Goal: Task Accomplishment & Management: Use online tool/utility

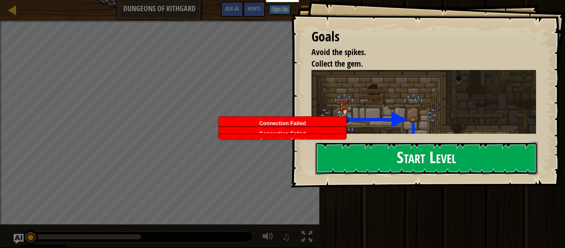
click at [466, 165] on button "Start Level" at bounding box center [426, 158] width 223 height 33
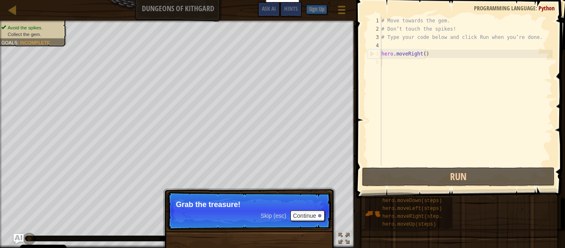
type textarea "hero.moveRight()"
click at [437, 56] on div "# Move towards the gem. # Don’t touch the spikes! # Type your code below and cl…" at bounding box center [466, 100] width 173 height 166
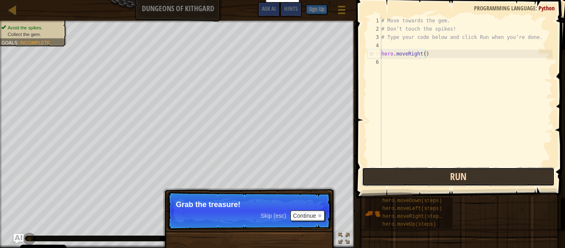
click at [464, 170] on button "Run" at bounding box center [458, 176] width 193 height 19
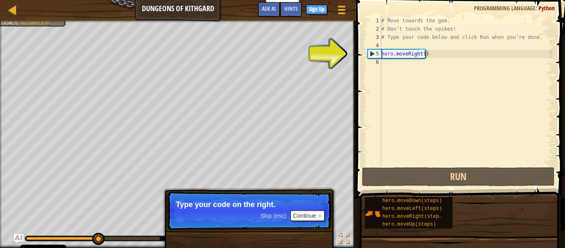
click at [308, 195] on p "Skip (esc) Continue Type your code on the right." at bounding box center [249, 211] width 164 height 38
click at [311, 217] on button "Continue" at bounding box center [308, 215] width 34 height 11
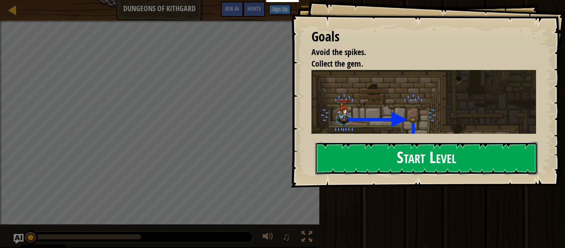
click at [333, 153] on button "Start Level" at bounding box center [426, 158] width 223 height 33
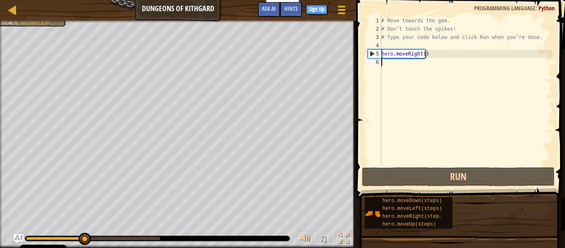
click at [408, 64] on div "# Move towards the gem. # Don’t touch the spikes! # Type your code below and cl…" at bounding box center [466, 100] width 173 height 166
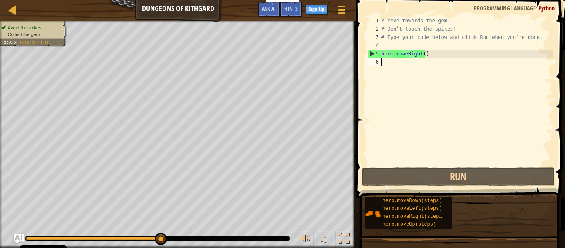
scroll to position [4, 0]
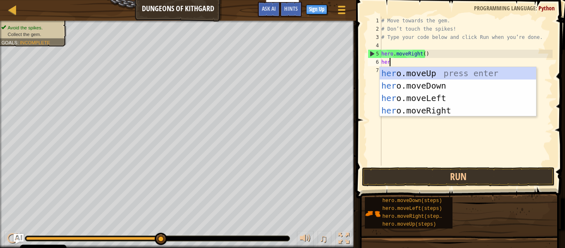
type textarea "herr"
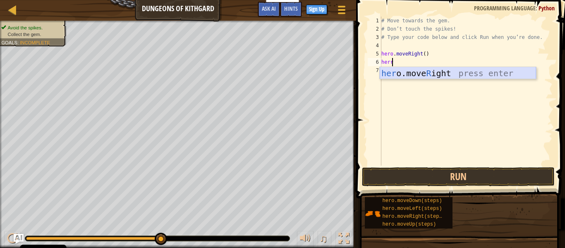
click at [411, 70] on div "her o.move R ight press enter" at bounding box center [458, 85] width 156 height 37
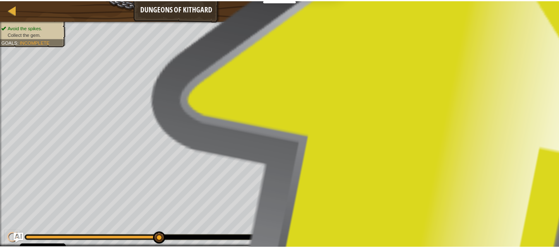
scroll to position [4, 0]
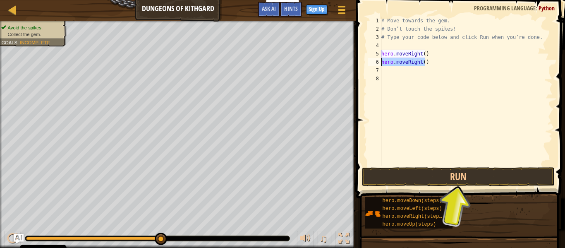
drag, startPoint x: 424, startPoint y: 64, endPoint x: 380, endPoint y: 65, distance: 44.3
click at [380, 65] on div "1 2 3 4 5 6 7 8 # Move towards the gem. # Don’t touch the spikes! # Type your c…" at bounding box center [459, 91] width 187 height 149
type textarea "hero.moveRight()"
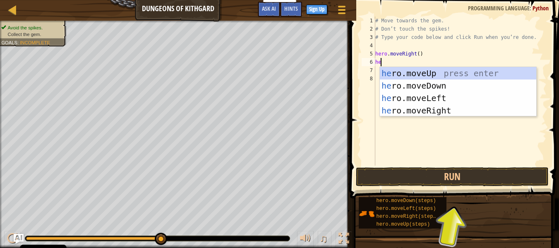
scroll to position [4, 0]
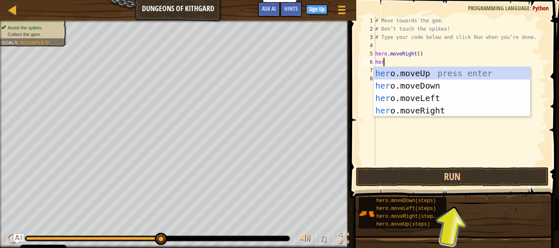
type textarea "hero"
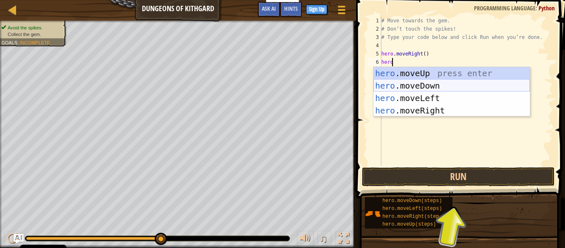
click at [424, 87] on div "hero .moveUp press enter hero .moveDown press enter hero .moveLeft press enter …" at bounding box center [452, 104] width 156 height 75
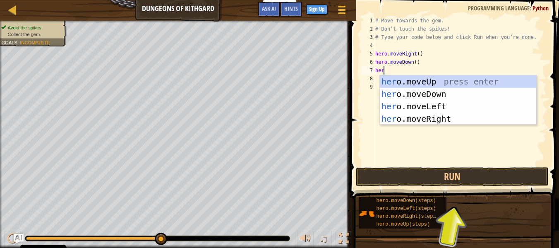
type textarea "hero"
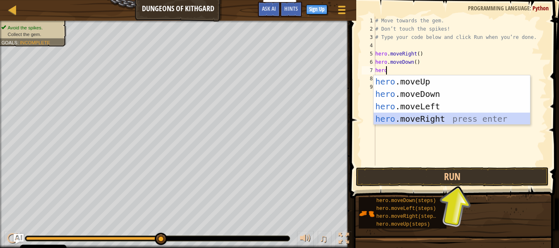
click at [424, 118] on div "hero .moveUp press enter hero .moveDown press enter hero .moveLeft press enter …" at bounding box center [452, 112] width 156 height 75
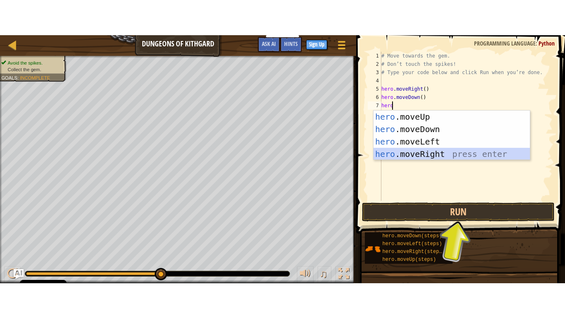
scroll to position [4, 0]
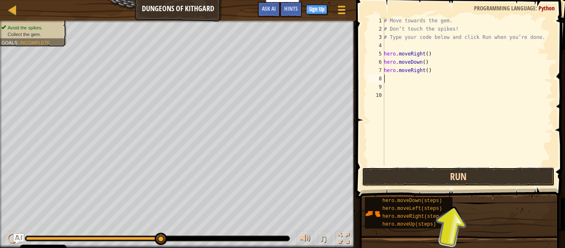
click at [450, 176] on button "Run" at bounding box center [458, 176] width 193 height 19
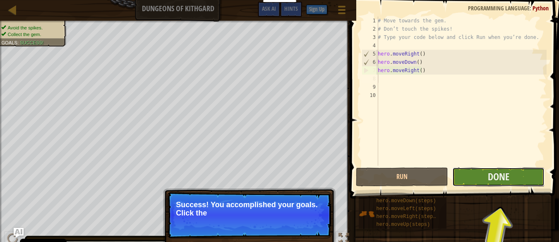
click at [485, 185] on button "Done" at bounding box center [498, 176] width 92 height 19
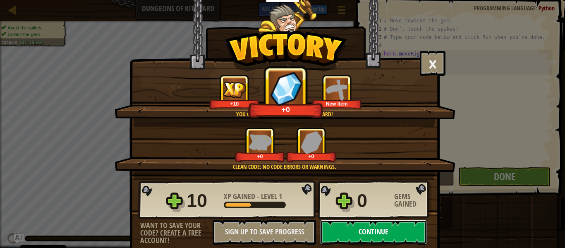
click at [391, 229] on button "Continue" at bounding box center [373, 232] width 107 height 25
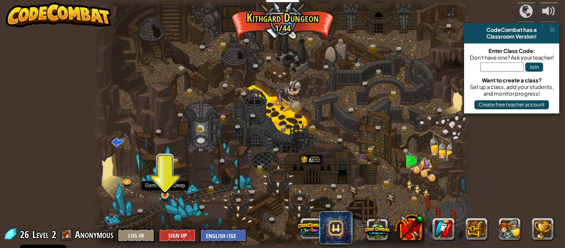
click at [161, 194] on img at bounding box center [165, 186] width 9 height 20
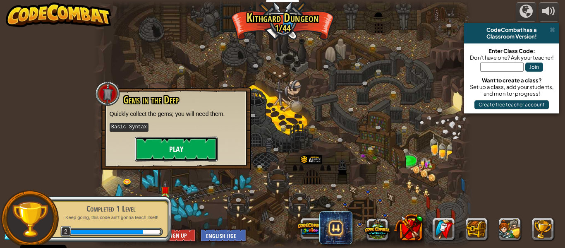
click at [173, 150] on button "Play" at bounding box center [176, 149] width 83 height 25
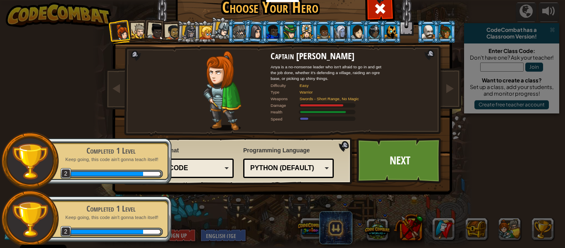
click at [134, 29] on div at bounding box center [139, 31] width 15 height 15
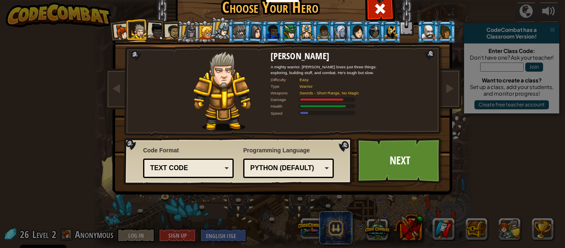
click at [156, 27] on div at bounding box center [156, 31] width 17 height 17
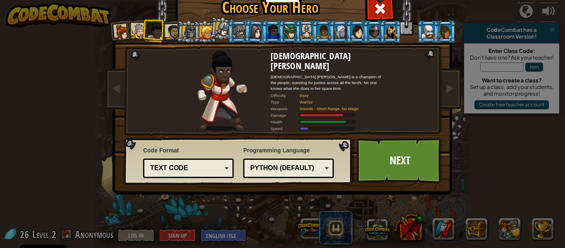
click at [171, 27] on div at bounding box center [172, 31] width 15 height 15
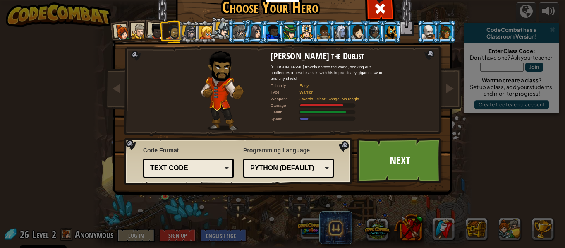
click at [135, 33] on div at bounding box center [139, 31] width 15 height 15
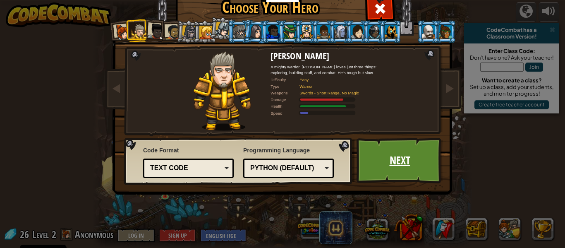
click at [389, 156] on link "Next" at bounding box center [400, 161] width 87 height 46
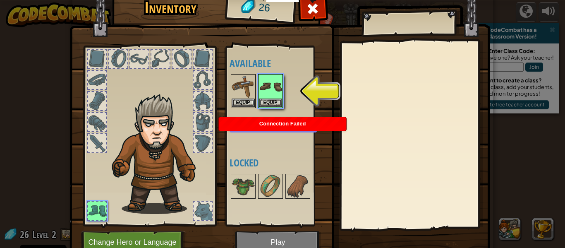
click at [389, 156] on div at bounding box center [415, 135] width 146 height 186
click at [265, 97] on img at bounding box center [270, 86] width 23 height 23
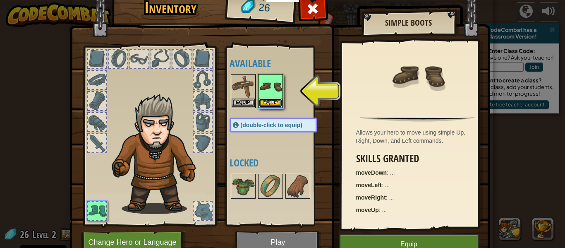
drag, startPoint x: 266, startPoint y: 103, endPoint x: 259, endPoint y: 103, distance: 7.5
click at [265, 103] on button "Equip" at bounding box center [270, 103] width 23 height 9
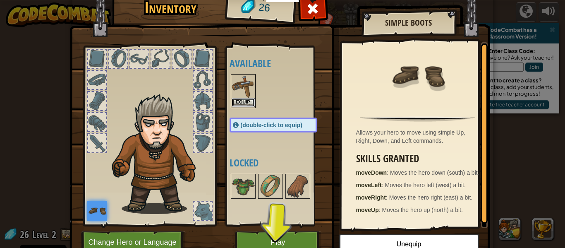
click at [243, 102] on button "Equip" at bounding box center [243, 102] width 23 height 9
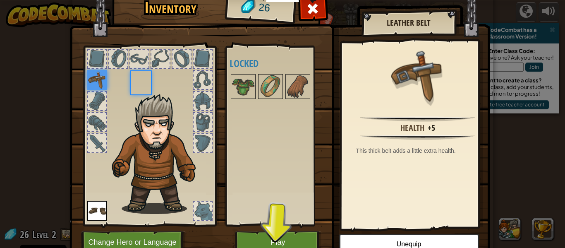
click at [243, 102] on div "Available Equip Equip (double-click to equip) Locked" at bounding box center [282, 136] width 104 height 173
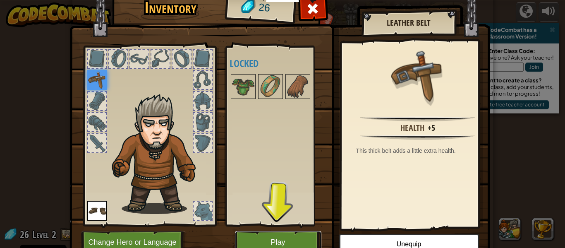
click at [308, 238] on button "Play" at bounding box center [278, 242] width 87 height 23
click at [308, 248] on div "Inventory 26 Available Equip Equip (double-click to equip) Locked Leather Belt …" at bounding box center [282, 124] width 565 height 248
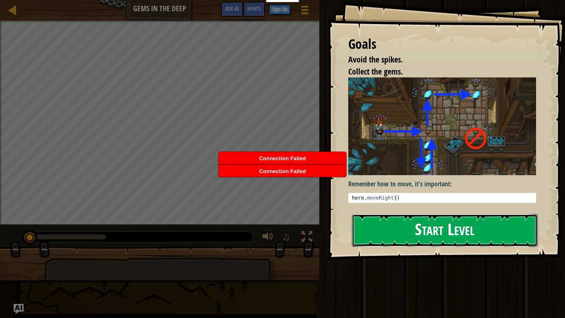
click at [395, 220] on button "Start Level" at bounding box center [445, 230] width 186 height 33
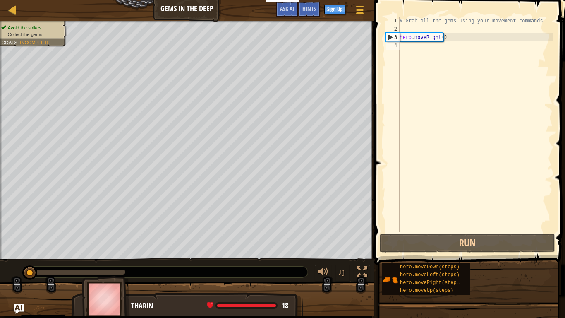
scroll to position [4, 0]
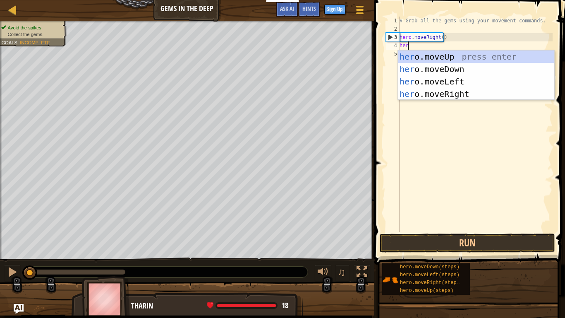
type textarea "hero"
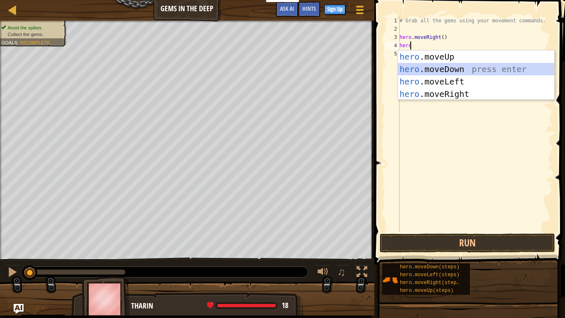
click at [439, 65] on div "hero .moveUp press enter hero .moveDown press enter hero .moveLeft press enter …" at bounding box center [476, 87] width 156 height 75
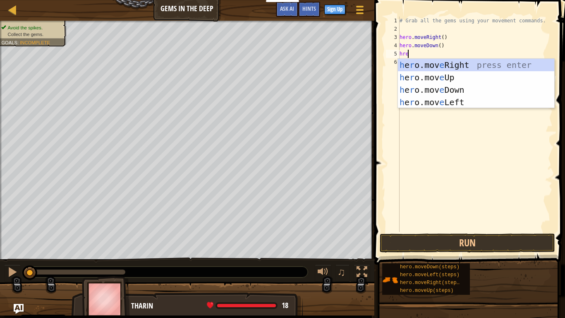
scroll to position [4, 0]
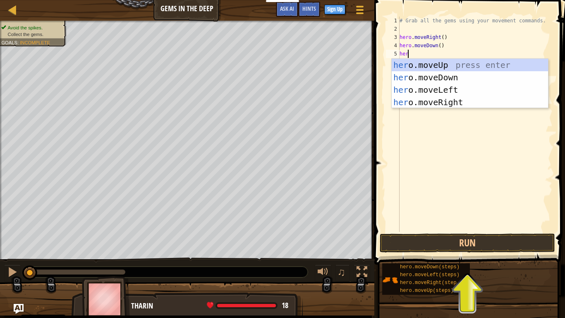
type textarea "hero"
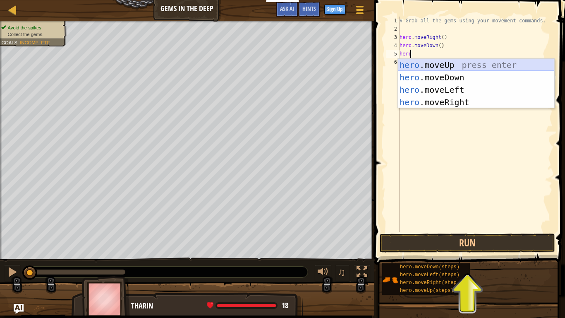
click at [445, 66] on div "hero .moveUp press enter hero .moveDown press enter hero .moveLeft press enter …" at bounding box center [476, 96] width 156 height 75
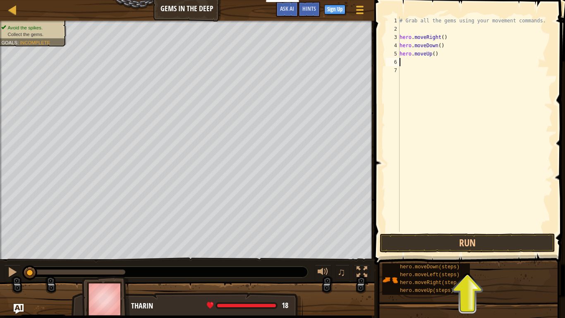
scroll to position [4, 0]
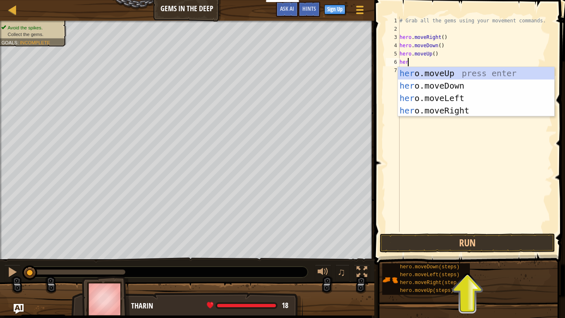
type textarea "hero"
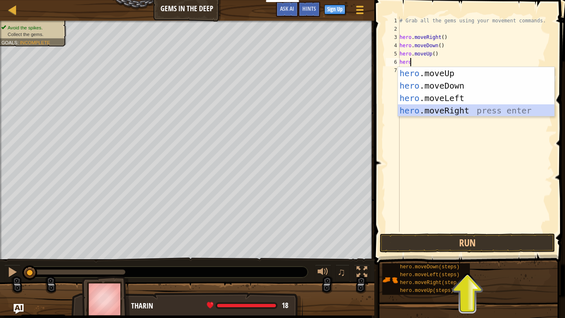
click at [454, 108] on div "hero .moveUp press enter hero .moveDown press enter hero .moveLeft press enter …" at bounding box center [476, 104] width 156 height 75
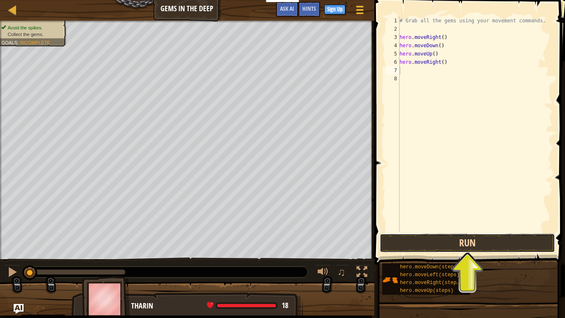
click at [478, 248] on button "Run" at bounding box center [467, 242] width 175 height 19
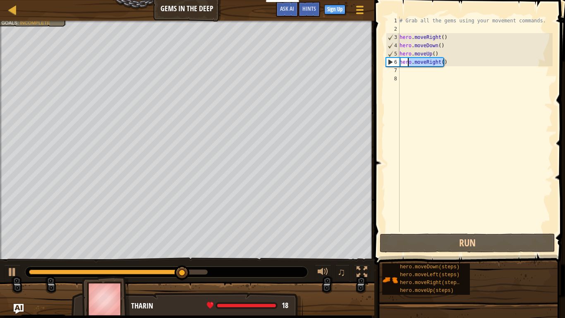
drag, startPoint x: 445, startPoint y: 59, endPoint x: 406, endPoint y: 64, distance: 38.8
click at [406, 64] on div "# Grab all the gems using your movement commands. hero . moveRight ( ) hero . m…" at bounding box center [475, 133] width 155 height 232
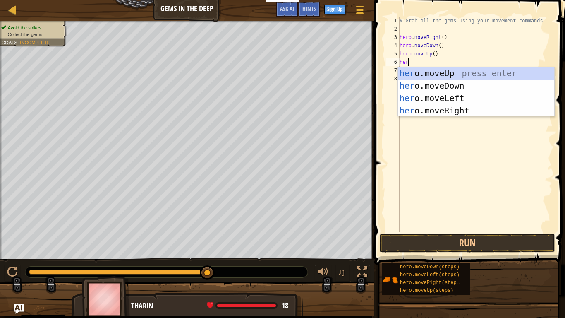
type textarea "hero"
click at [418, 75] on div "hero .moveUp press enter hero .moveDown press enter hero .moveLeft press enter …" at bounding box center [476, 104] width 156 height 75
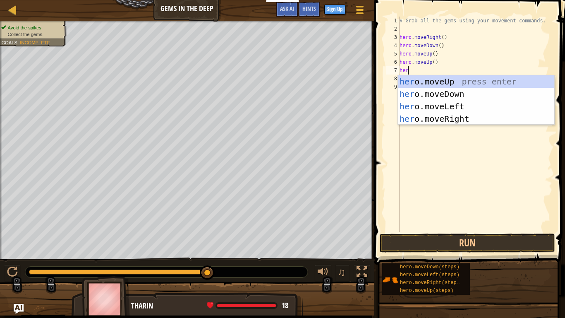
type textarea "hero"
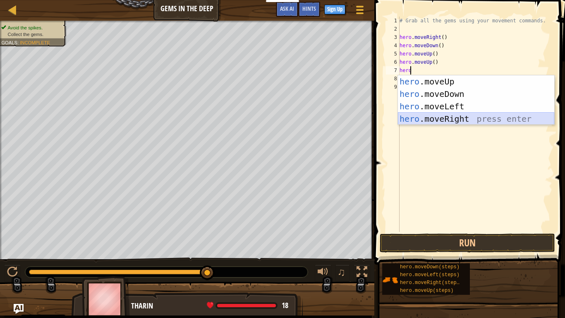
click at [441, 121] on div "hero .moveUp press enter hero .moveDown press enter hero .moveLeft press enter …" at bounding box center [476, 112] width 156 height 75
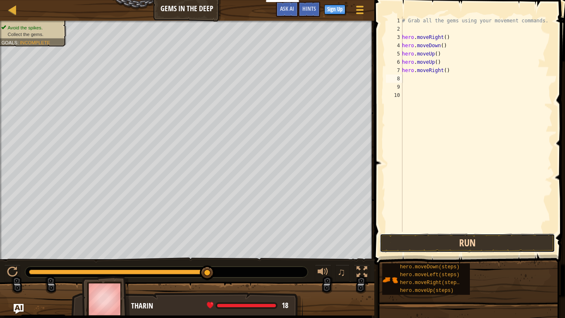
click at [481, 243] on button "Run" at bounding box center [467, 242] width 175 height 19
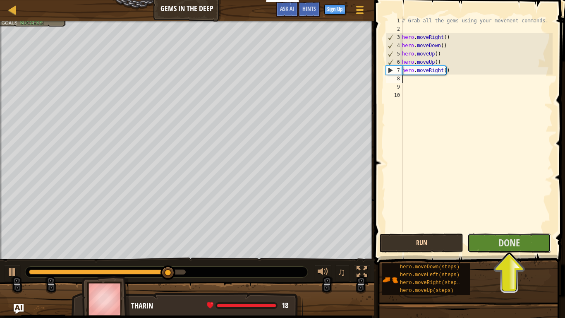
click at [481, 243] on button "Done" at bounding box center [510, 242] width 84 height 19
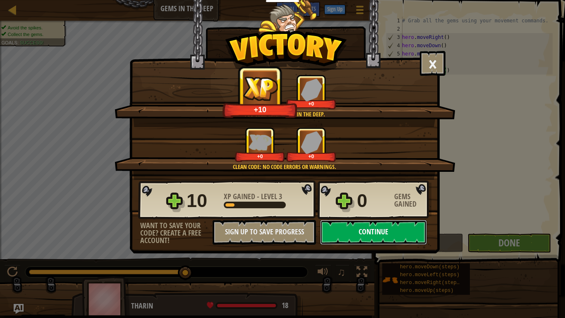
click at [381, 234] on button "Continue" at bounding box center [373, 232] width 107 height 25
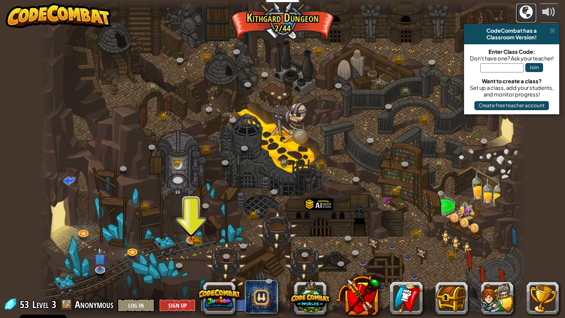
click at [528, 14] on div at bounding box center [526, 11] width 13 height 13
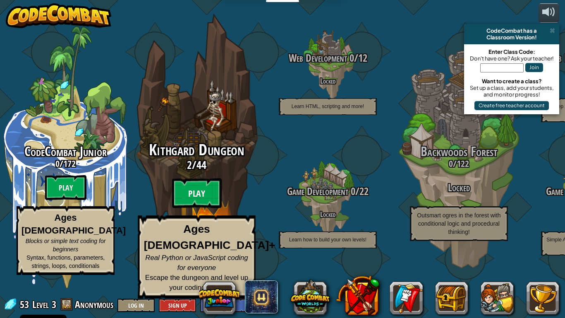
click at [178, 202] on btn "Play" at bounding box center [197, 193] width 50 height 30
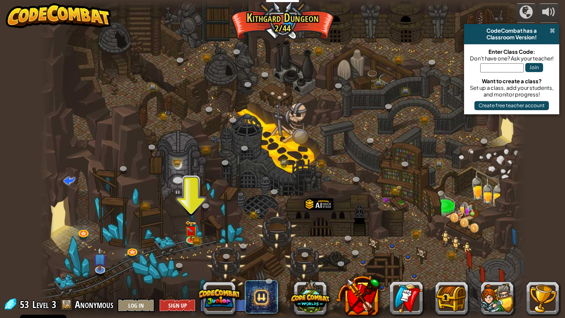
click at [553, 30] on span at bounding box center [552, 30] width 5 height 7
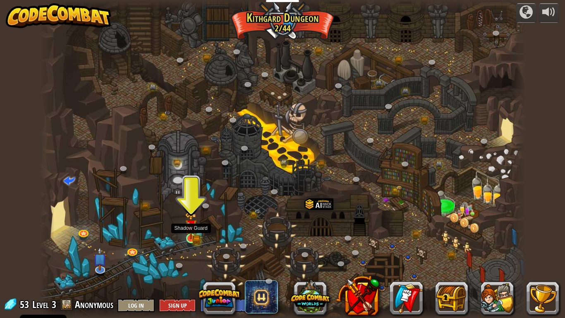
click at [190, 234] on img at bounding box center [191, 225] width 12 height 27
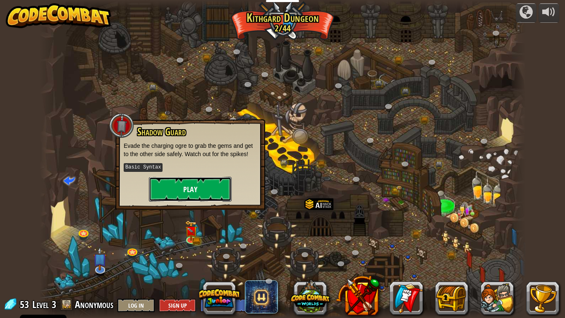
click at [186, 187] on button "Play" at bounding box center [190, 189] width 83 height 25
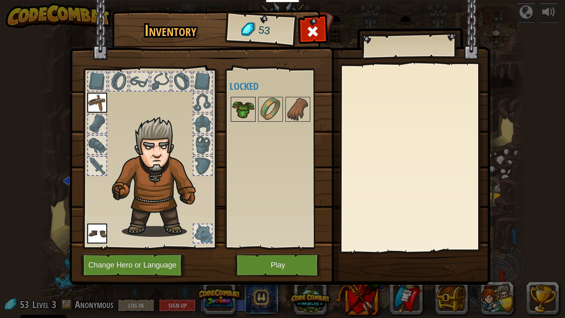
click at [235, 115] on img at bounding box center [243, 109] width 23 height 23
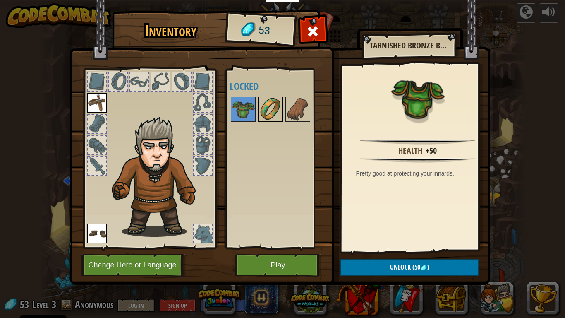
click at [268, 113] on img at bounding box center [270, 109] width 23 height 23
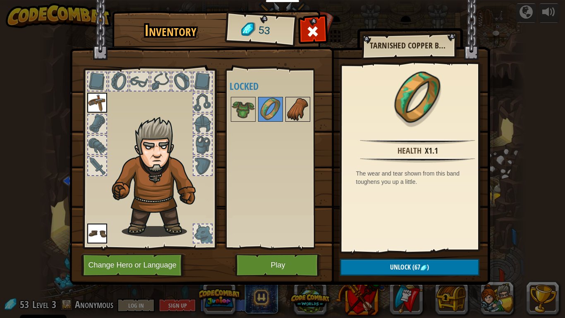
click at [291, 110] on img at bounding box center [297, 109] width 23 height 23
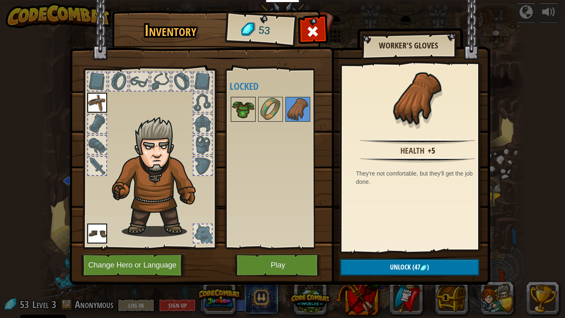
click at [251, 108] on img at bounding box center [243, 109] width 23 height 23
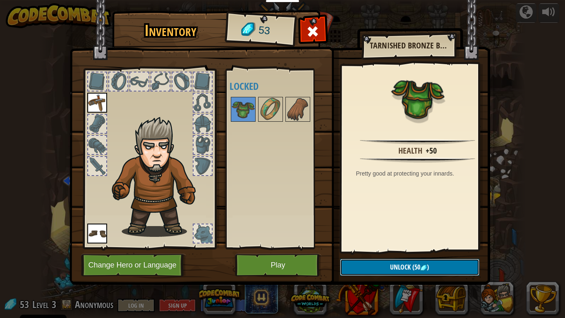
click at [366, 248] on button "Unlock (50 )" at bounding box center [409, 267] width 139 height 17
click at [365, 248] on button "Confirm" at bounding box center [409, 267] width 139 height 17
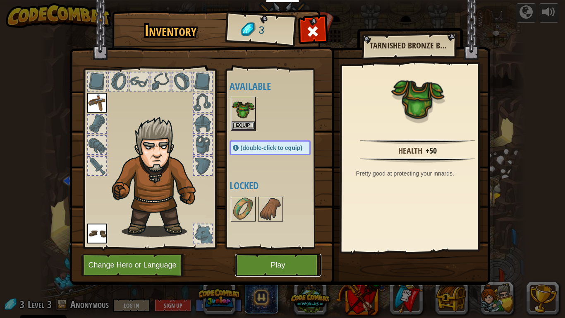
click at [291, 248] on button "Play" at bounding box center [278, 265] width 87 height 23
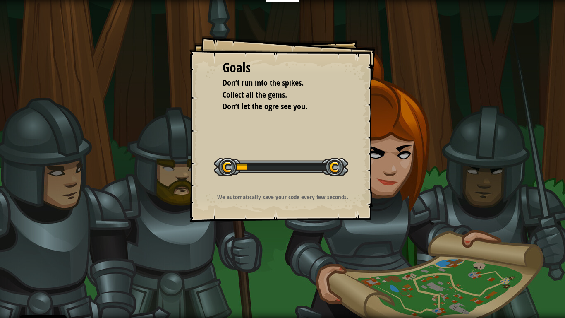
click at [255, 156] on div "Start Level" at bounding box center [281, 165] width 135 height 33
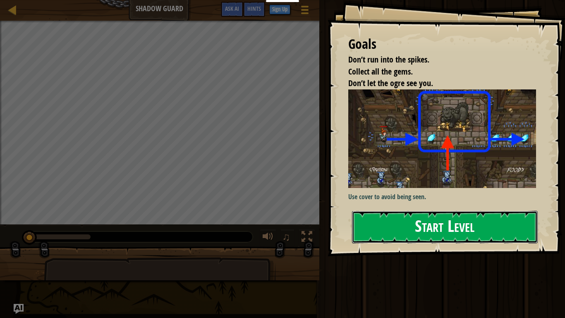
click at [463, 230] on button "Start Level" at bounding box center [445, 227] width 186 height 33
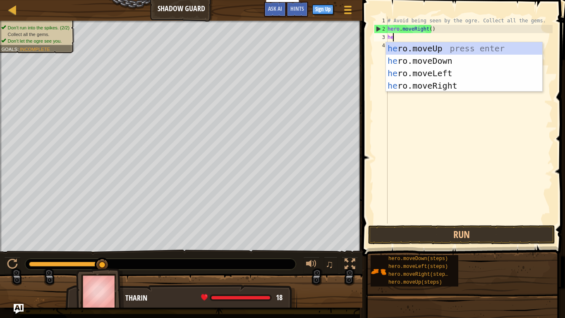
scroll to position [4, 0]
type textarea "hero"
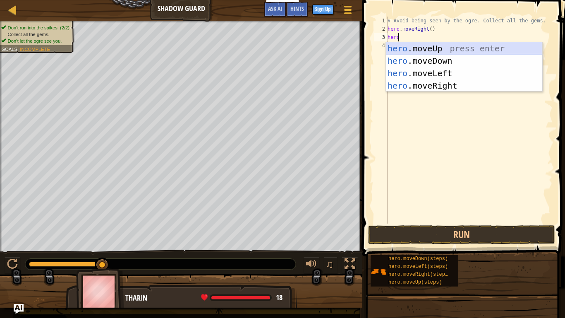
click at [395, 45] on div "hero .moveUp press enter hero .moveDown press enter hero .moveLeft press enter …" at bounding box center [464, 79] width 156 height 75
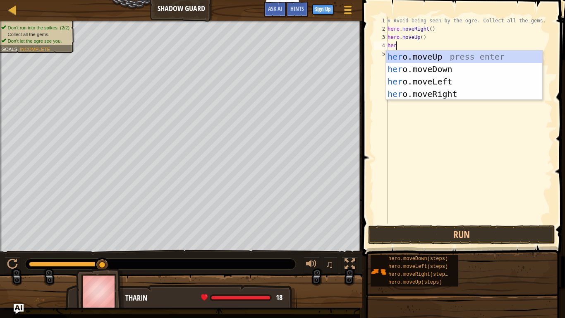
type textarea "hero"
click at [426, 89] on div "hero .moveUp press enter hero .moveDown press enter hero .moveLeft press enter …" at bounding box center [464, 87] width 156 height 75
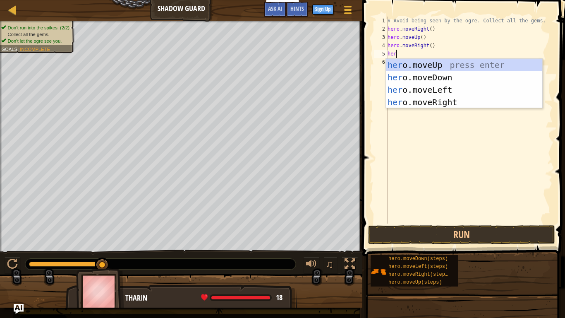
type textarea "hero"
click at [401, 75] on div "hero .moveUp press enter hero .moveDown press enter hero .moveLeft press enter …" at bounding box center [464, 96] width 156 height 75
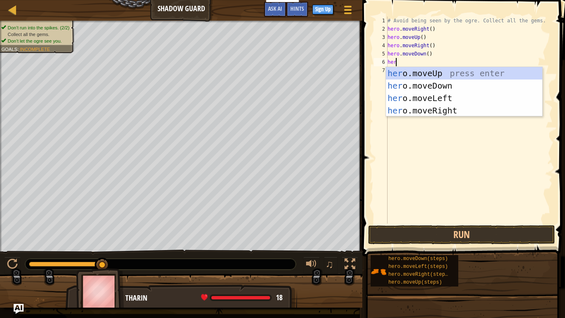
type textarea "hero"
click at [422, 113] on div "hero .moveUp press enter hero .moveDown press enter hero .moveLeft press enter …" at bounding box center [464, 104] width 156 height 75
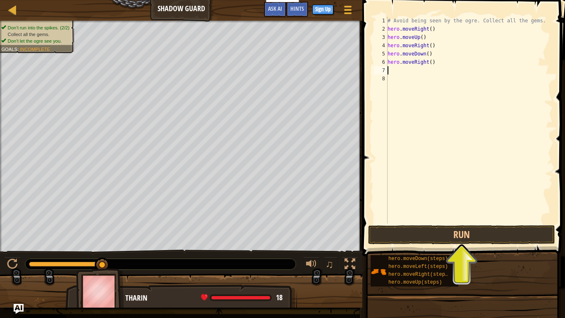
scroll to position [4, 0]
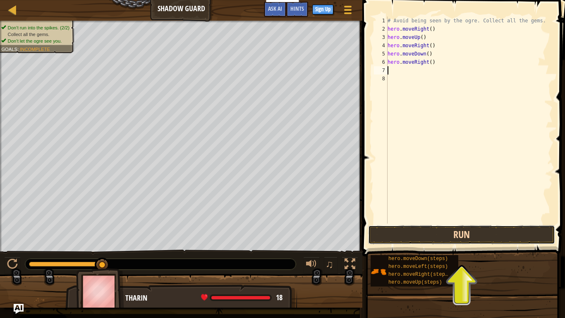
click at [433, 235] on button "Run" at bounding box center [461, 234] width 187 height 19
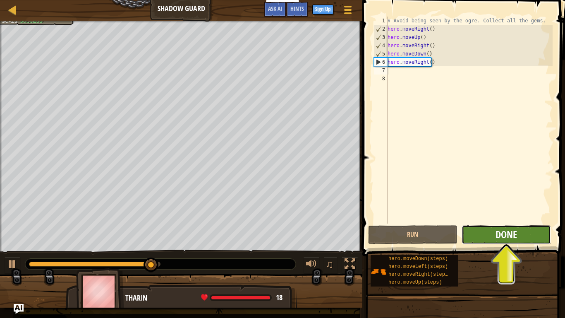
click at [510, 237] on span "Done" at bounding box center [507, 234] width 22 height 13
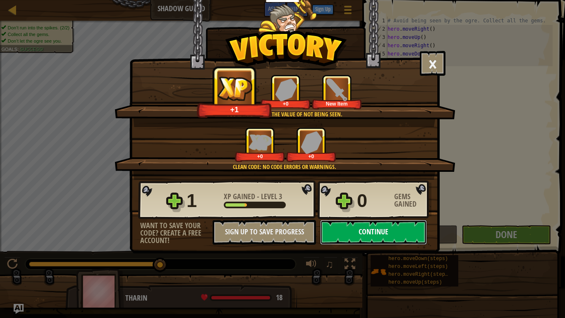
click at [373, 235] on button "Continue" at bounding box center [373, 232] width 107 height 25
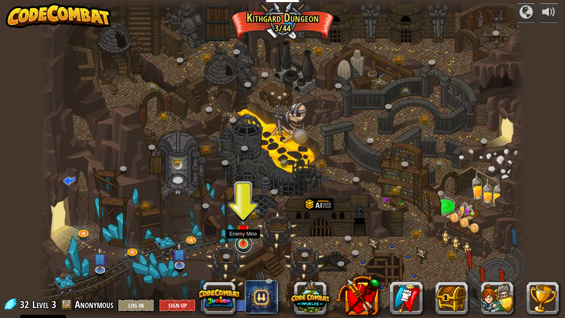
click at [246, 247] on link at bounding box center [244, 244] width 17 height 17
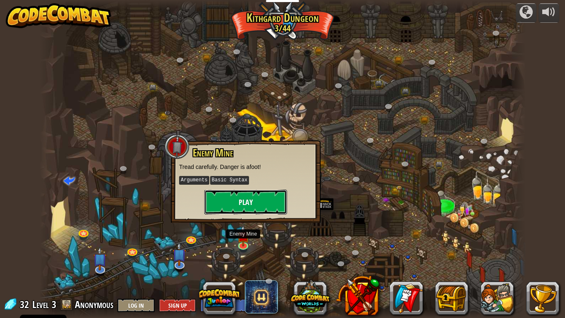
click at [245, 209] on button "Play" at bounding box center [245, 202] width 83 height 25
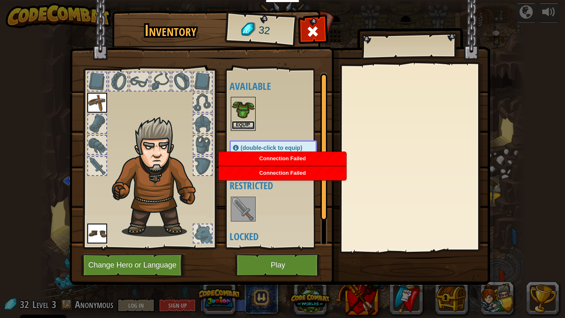
click at [240, 123] on button "Equip" at bounding box center [243, 125] width 23 height 9
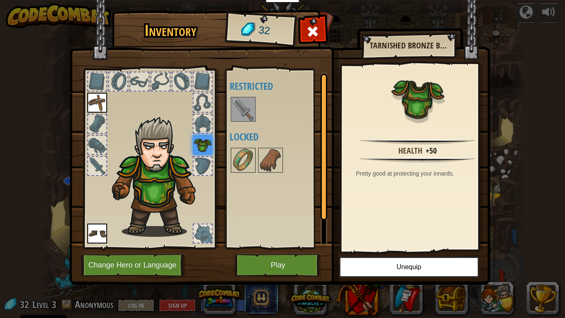
drag, startPoint x: 210, startPoint y: 165, endPoint x: 202, endPoint y: 165, distance: 7.9
click at [203, 165] on div at bounding box center [149, 156] width 137 height 186
click at [202, 165] on div at bounding box center [203, 166] width 18 height 18
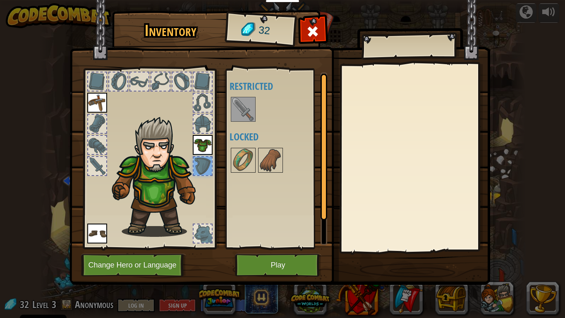
click at [208, 127] on div at bounding box center [203, 124] width 18 height 18
click at [194, 94] on div at bounding box center [203, 103] width 18 height 18
click at [296, 248] on button "Play" at bounding box center [278, 265] width 87 height 23
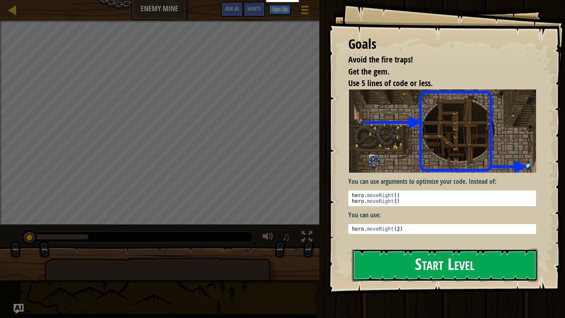
click at [467, 248] on button "Start Level" at bounding box center [445, 265] width 186 height 33
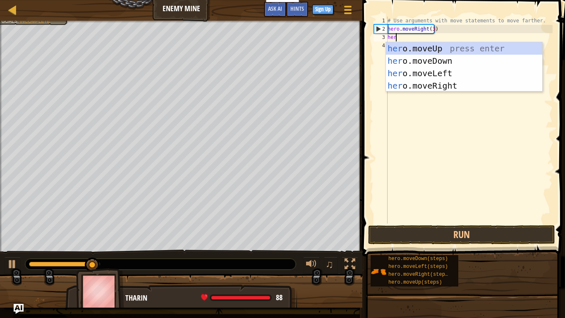
scroll to position [4, 0]
type textarea "hero"
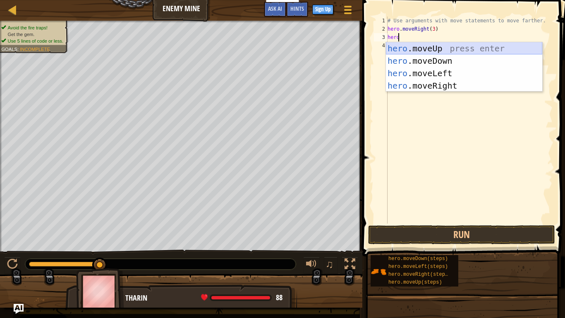
click at [445, 47] on div "hero .moveUp press enter hero .moveDown press enter hero .moveLeft press enter …" at bounding box center [464, 79] width 156 height 75
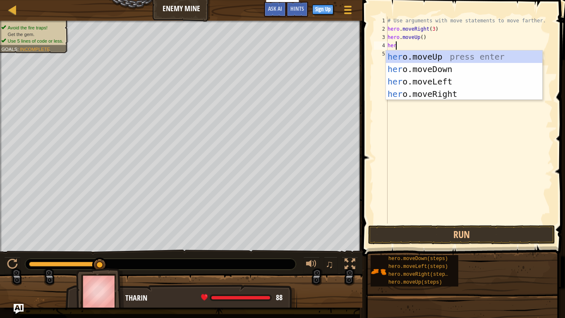
type textarea "hero"
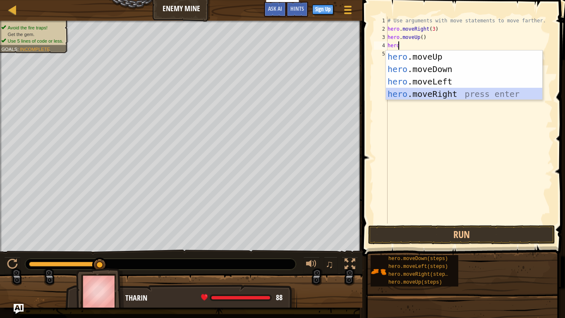
click at [443, 93] on div "hero .moveUp press enter hero .moveDown press enter hero .moveLeft press enter …" at bounding box center [464, 87] width 156 height 75
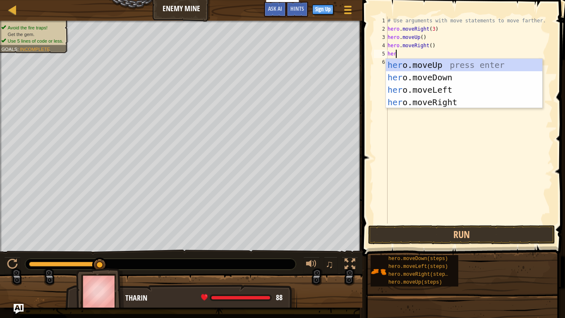
type textarea "hero"
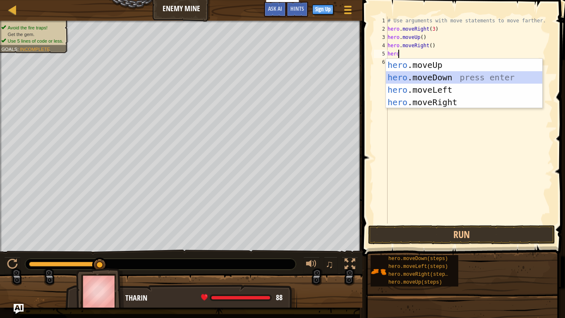
click at [424, 75] on div "hero .moveUp press enter hero .moveDown press enter hero .moveLeft press enter …" at bounding box center [464, 96] width 156 height 75
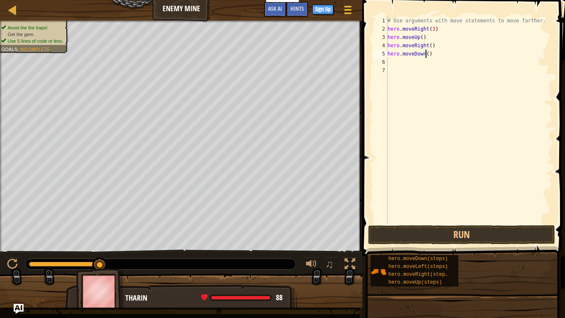
click at [426, 55] on div "# Use arguments with move statements to move farther. hero . moveRight ( 3 ) he…" at bounding box center [469, 129] width 167 height 224
type textarea "hero.moveDown(3)"
click at [392, 60] on div "# Use arguments with move statements to move farther. hero . moveRight ( 3 ) he…" at bounding box center [469, 129] width 167 height 224
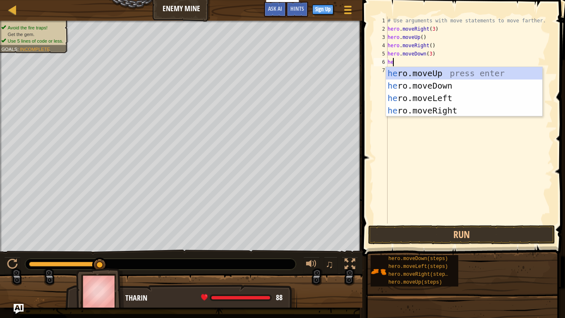
scroll to position [4, 0]
type textarea "hero"
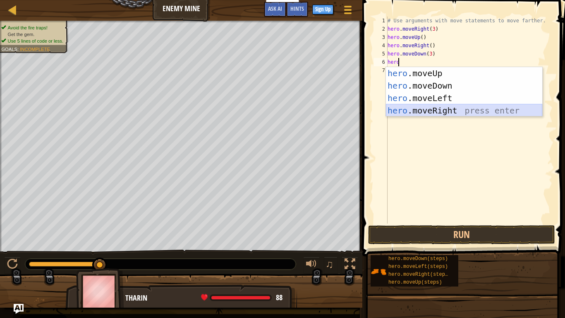
click at [424, 108] on div "hero .moveUp press enter hero .moveDown press enter hero .moveLeft press enter …" at bounding box center [464, 104] width 156 height 75
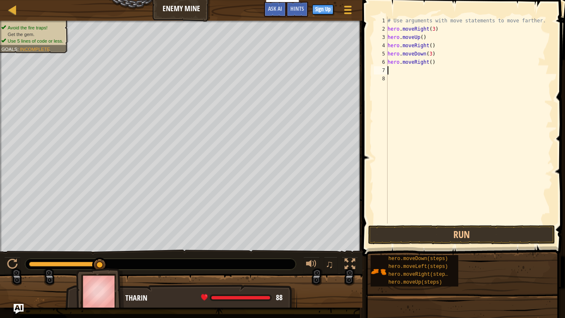
scroll to position [4, 0]
click at [428, 61] on div "# Use arguments with move statements to move farther. hero . moveRight ( 3 ) he…" at bounding box center [469, 129] width 167 height 224
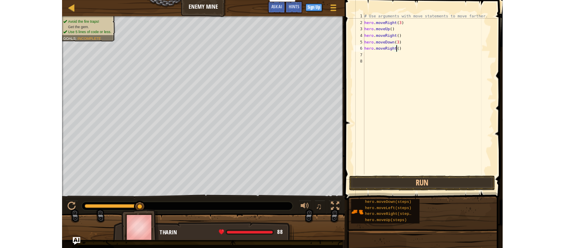
scroll to position [4, 3]
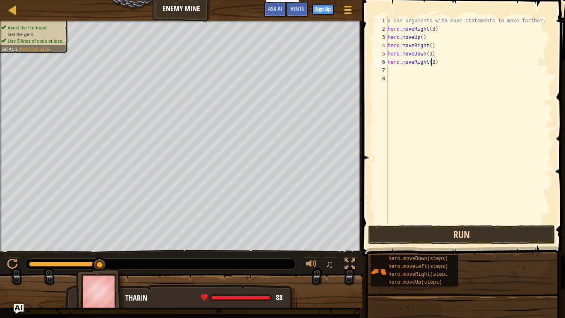
type textarea "hero.moveRight(2)"
click at [387, 233] on button "Run" at bounding box center [461, 234] width 187 height 19
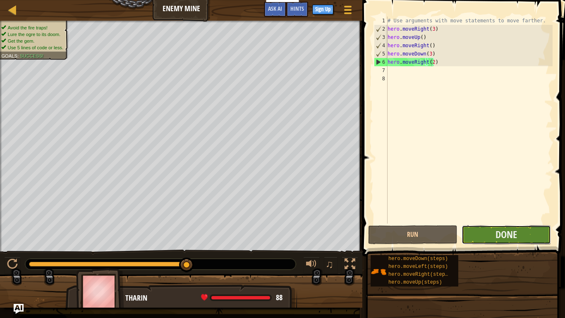
click at [519, 231] on button "Done" at bounding box center [506, 234] width 89 height 19
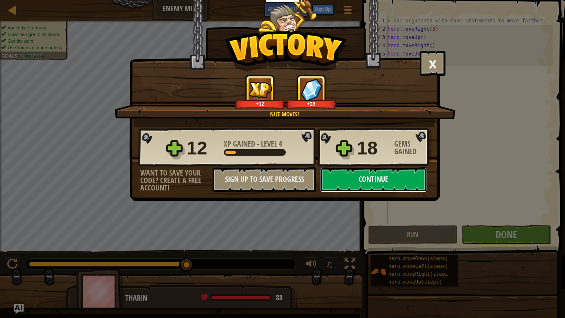
click at [391, 183] on button "Continue" at bounding box center [373, 179] width 107 height 25
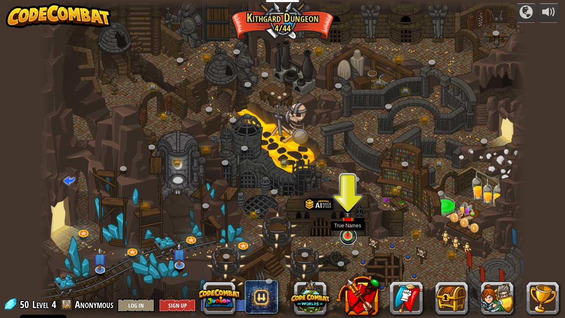
click at [346, 239] on link at bounding box center [348, 236] width 17 height 17
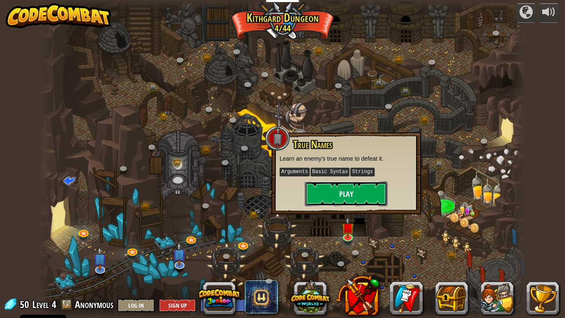
click at [329, 201] on button "Play" at bounding box center [346, 193] width 83 height 25
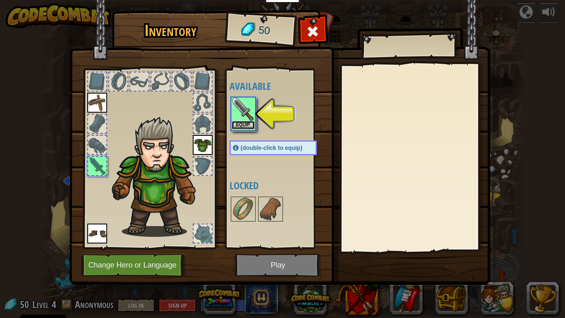
click at [245, 123] on button "Equip" at bounding box center [243, 125] width 23 height 9
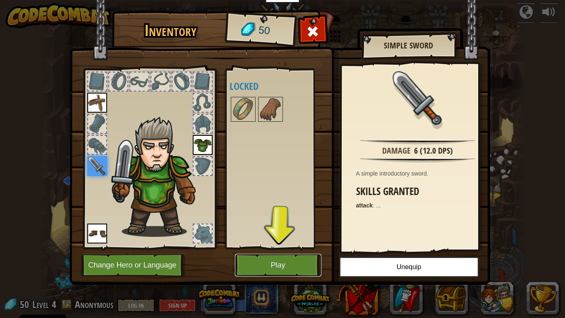
click at [308, 248] on button "Play" at bounding box center [278, 265] width 87 height 23
